Goal: Task Accomplishment & Management: Manage account settings

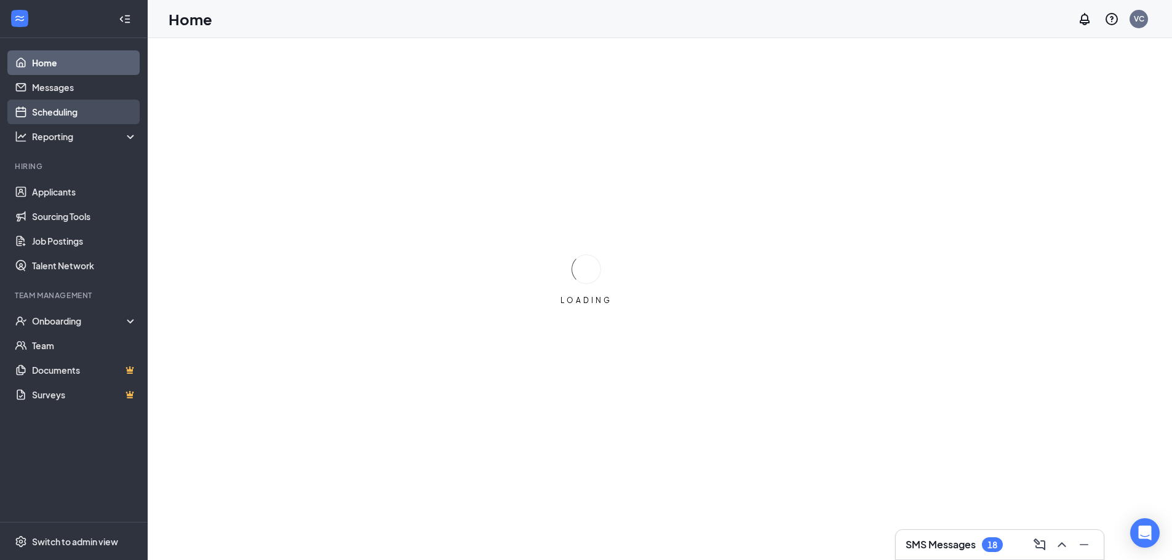
click at [66, 113] on link "Scheduling" at bounding box center [84, 112] width 105 height 25
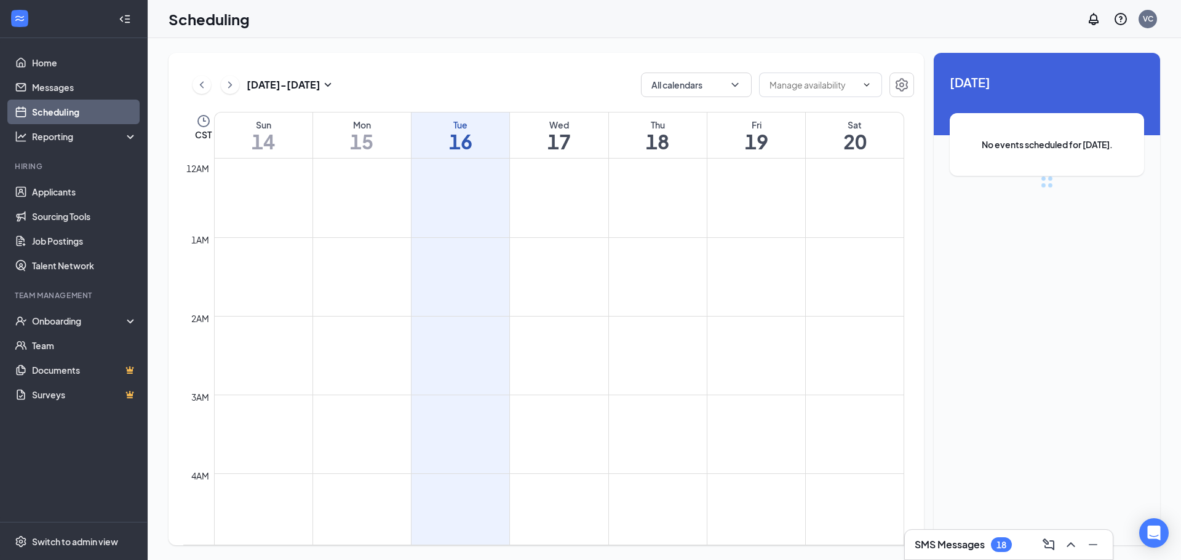
scroll to position [605, 0]
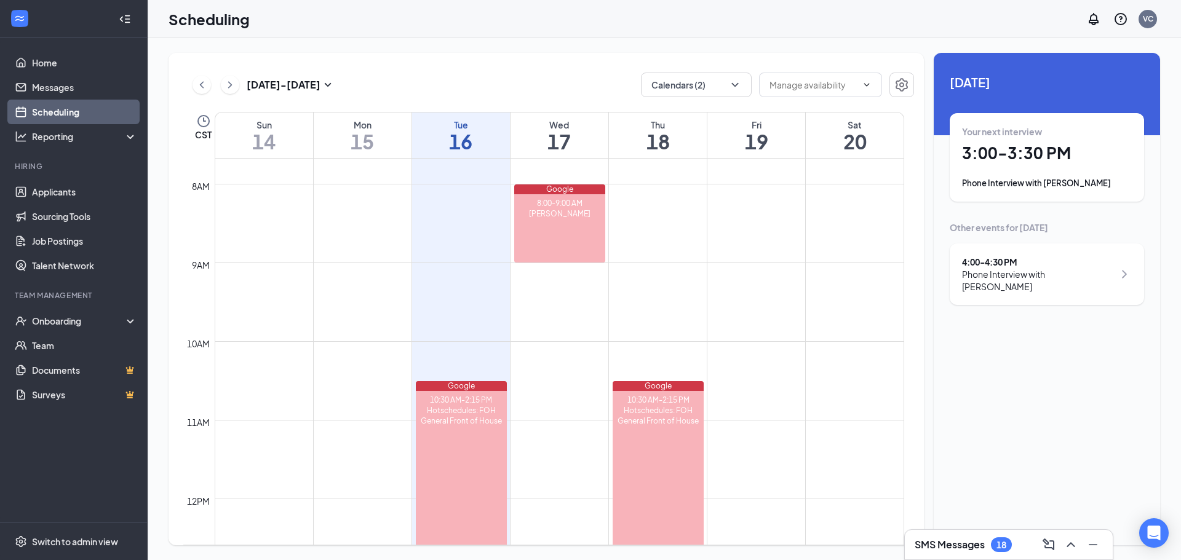
click at [1060, 184] on div "Phone Interview with [PERSON_NAME]" at bounding box center [1047, 183] width 170 height 12
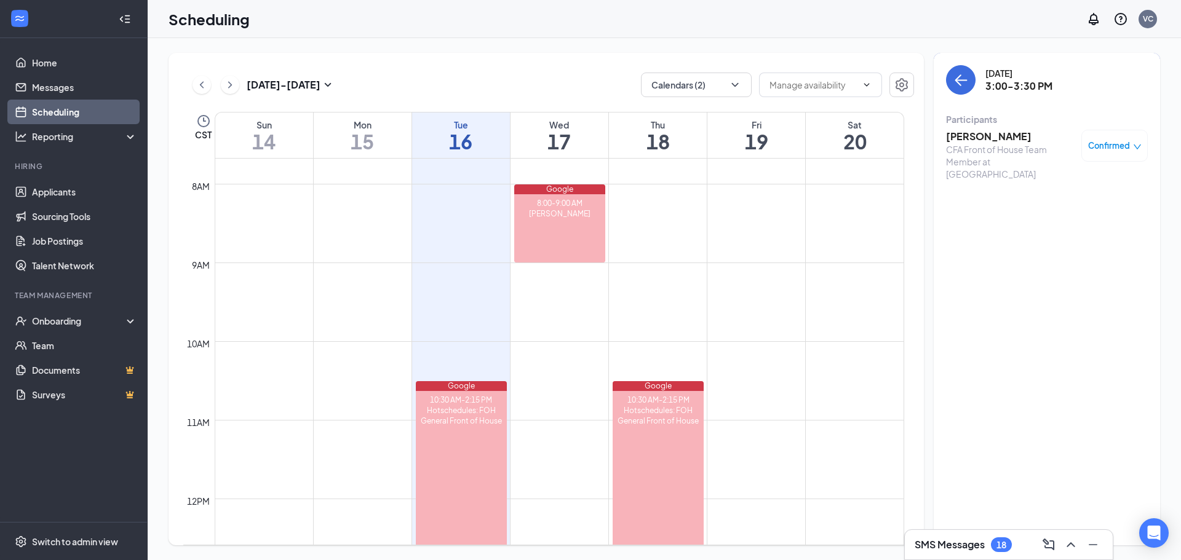
drag, startPoint x: 1060, startPoint y: 184, endPoint x: 1017, endPoint y: 130, distance: 68.7
click at [1017, 130] on h3 "[PERSON_NAME]" at bounding box center [1010, 137] width 129 height 14
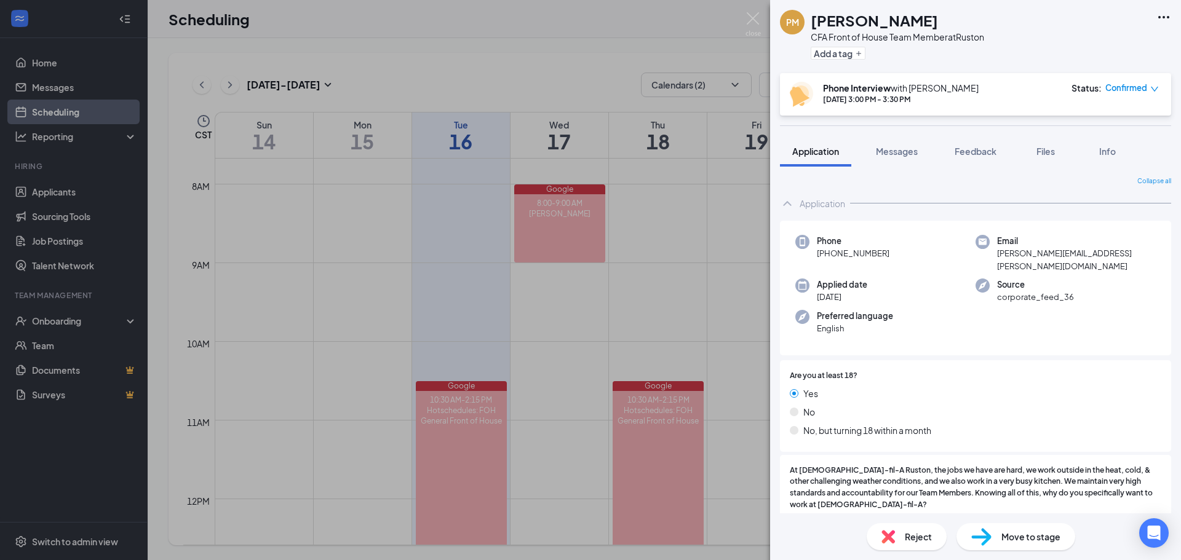
click at [1002, 538] on span "Move to stage" at bounding box center [1031, 537] width 59 height 14
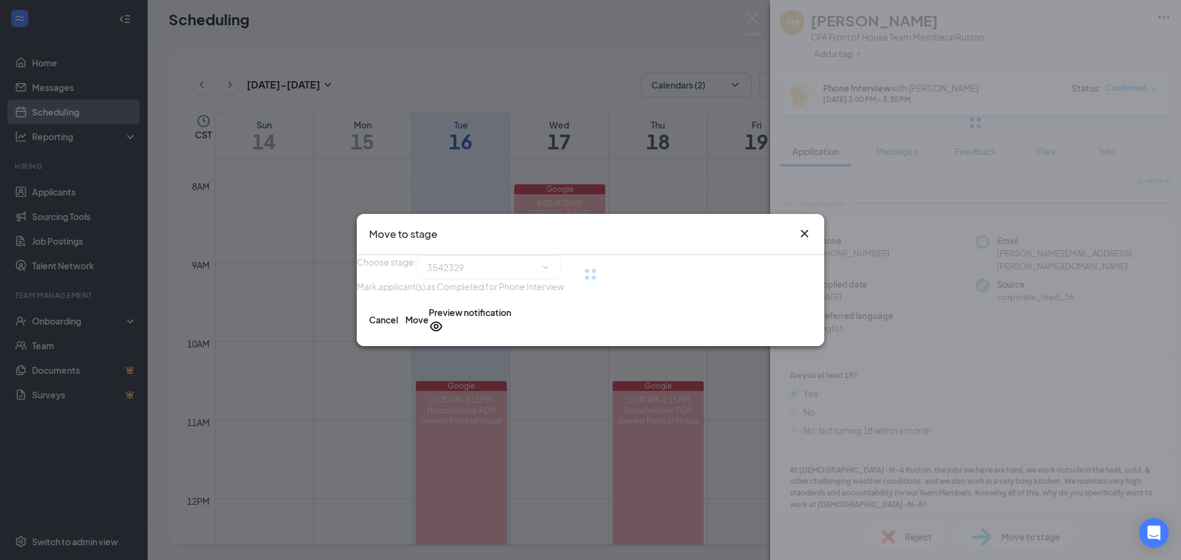
type input "Onsite Interview (next stage)"
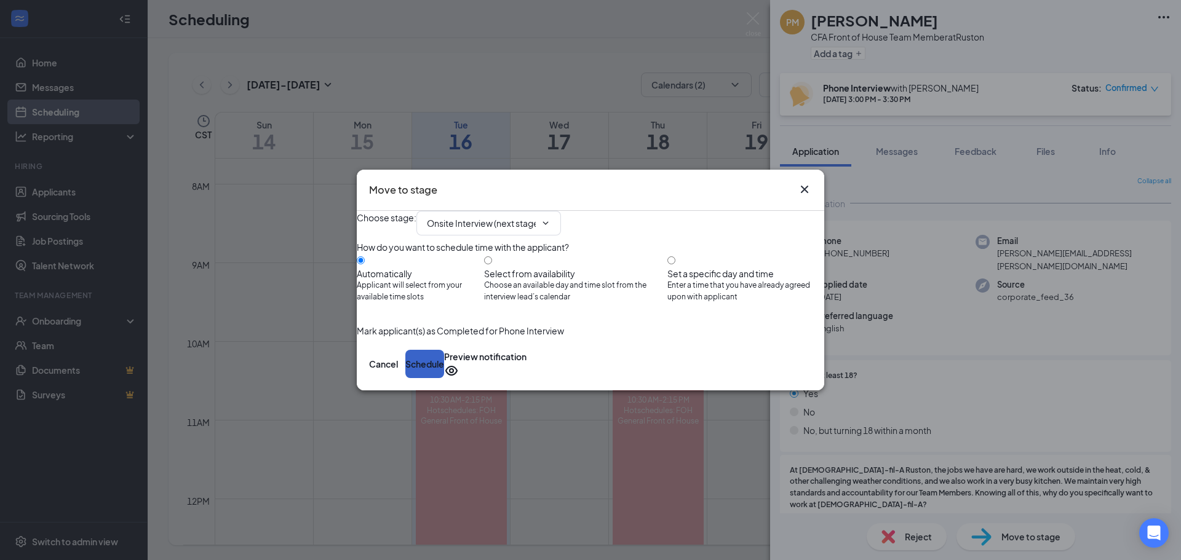
click at [444, 378] on button "Schedule" at bounding box center [424, 364] width 39 height 28
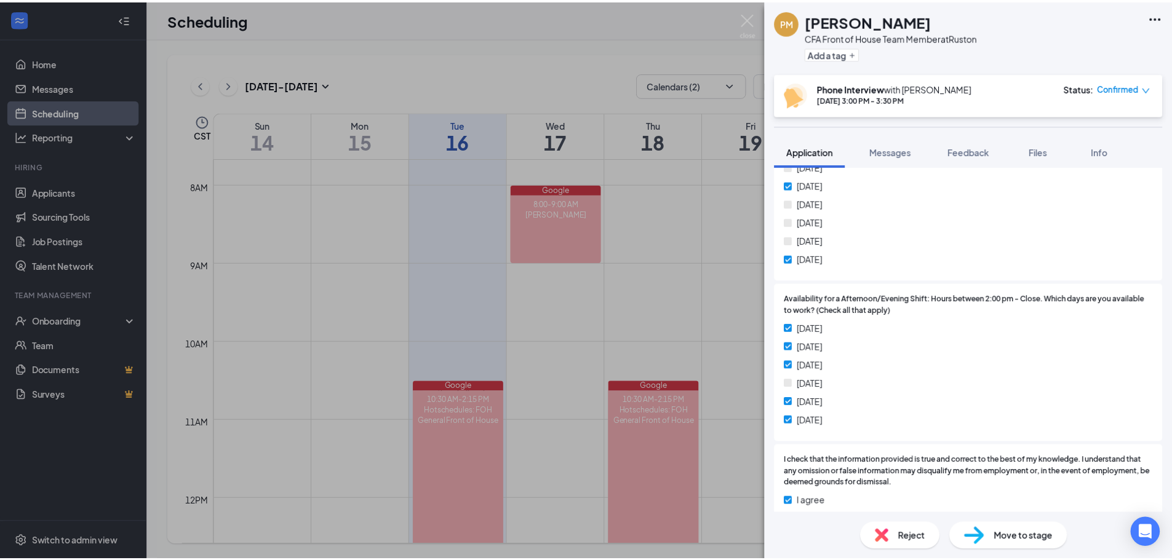
scroll to position [1948, 0]
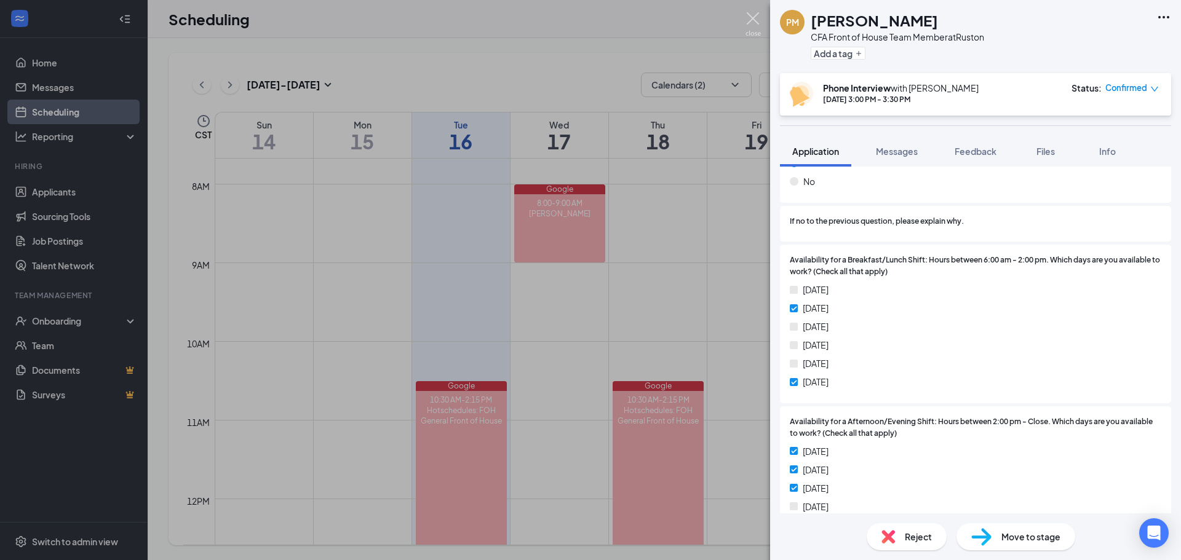
click at [758, 14] on img at bounding box center [753, 24] width 15 height 24
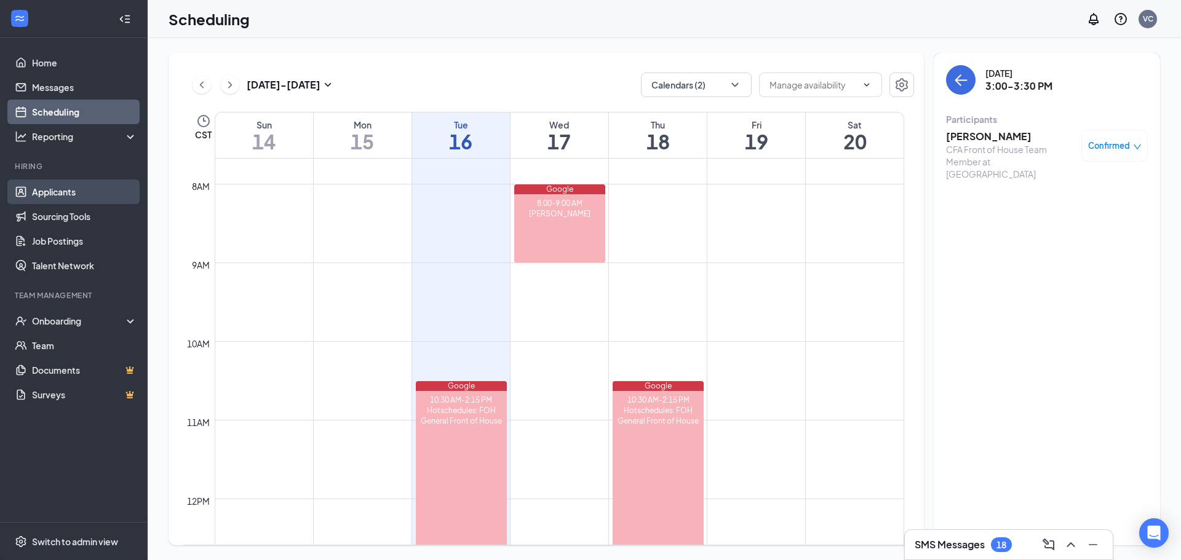
click at [96, 181] on link "Applicants" at bounding box center [84, 192] width 105 height 25
